Goal: Ask a question

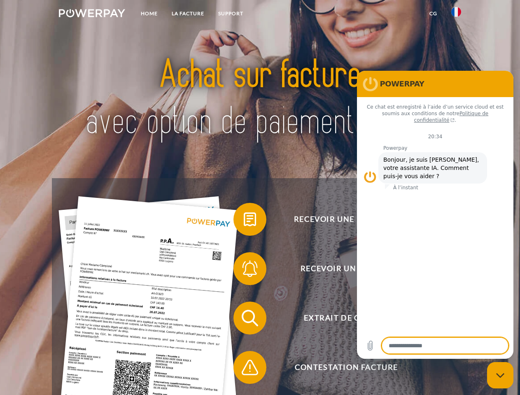
click at [92, 14] on img at bounding box center [92, 13] width 66 height 8
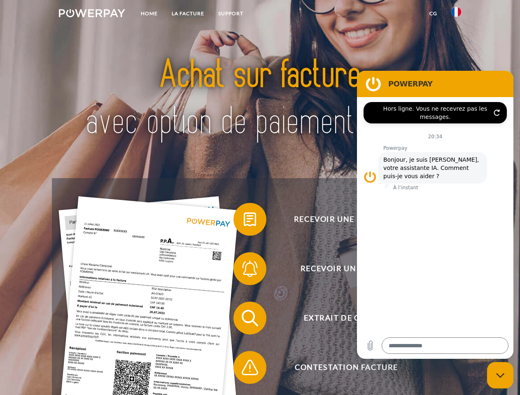
click at [456, 14] on img at bounding box center [456, 12] width 10 height 10
click at [433, 14] on link "CG" at bounding box center [433, 13] width 22 height 15
click at [244, 221] on span at bounding box center [237, 219] width 41 height 41
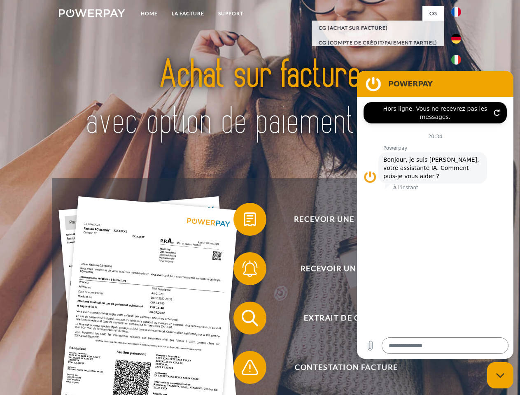
click at [244, 270] on span at bounding box center [237, 268] width 41 height 41
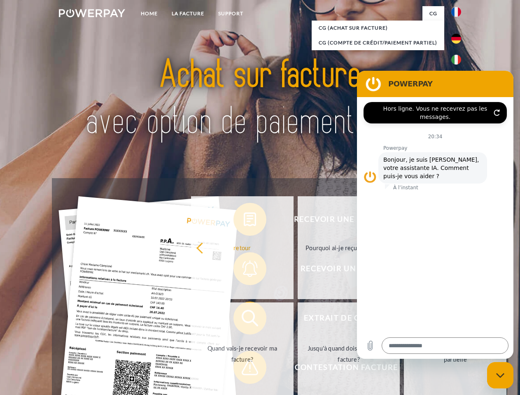
click at [298, 320] on link "Jusqu'à quand dois-je payer ma facture?" at bounding box center [349, 353] width 102 height 103
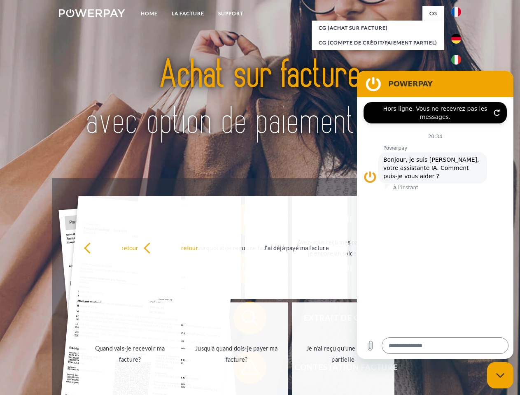
click at [292, 369] on link "Je n'ai reçu qu'une livraison partielle" at bounding box center [343, 353] width 102 height 103
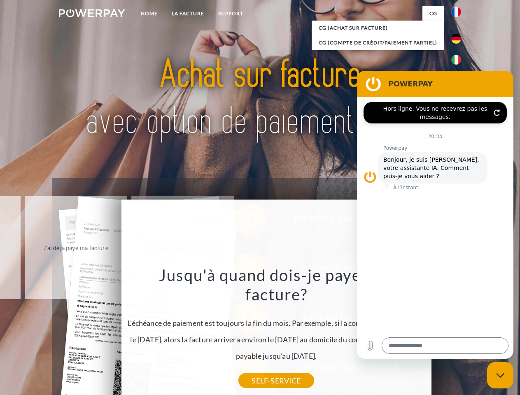
click at [500, 375] on icon "Fermer la fenêtre de messagerie" at bounding box center [500, 375] width 9 height 5
type textarea "*"
